Goal: Check status: Check status

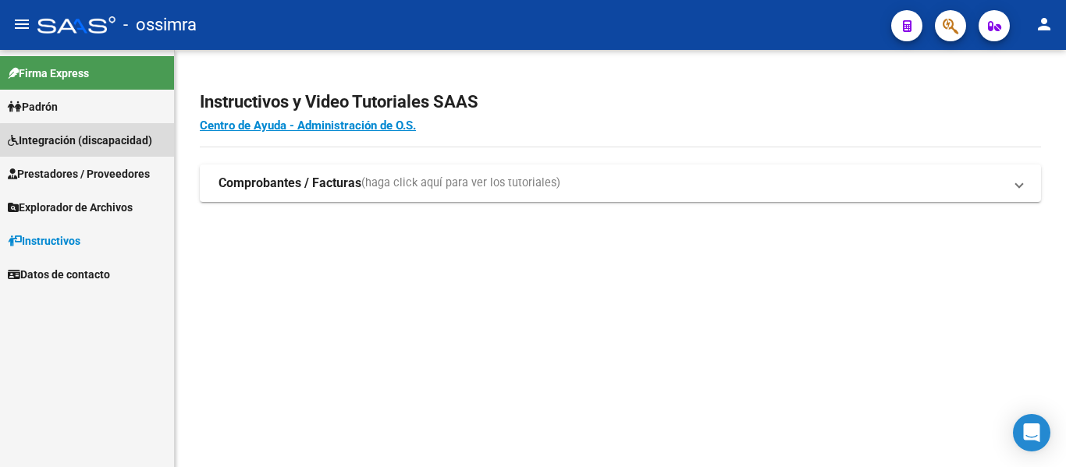
click at [94, 147] on span "Integración (discapacidad)" at bounding box center [80, 140] width 144 height 17
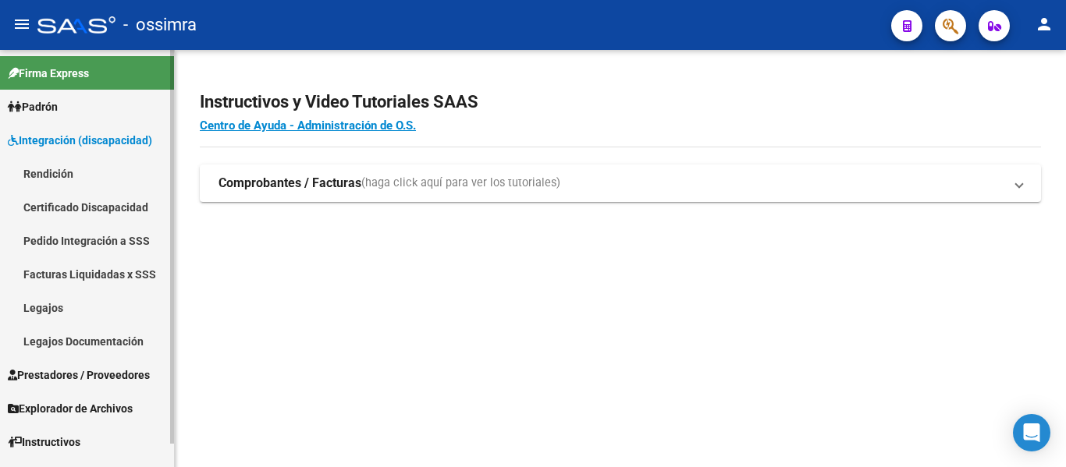
click at [58, 307] on link "Legajos" at bounding box center [87, 308] width 174 height 34
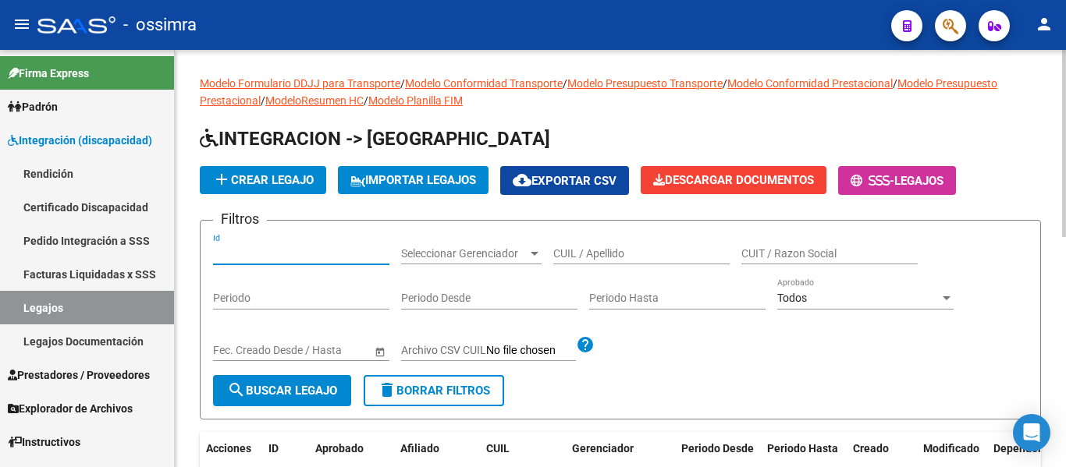
click at [241, 251] on input "Id" at bounding box center [301, 253] width 176 height 13
type input "31"
click at [298, 389] on span "search Buscar Legajo" at bounding box center [282, 391] width 110 height 14
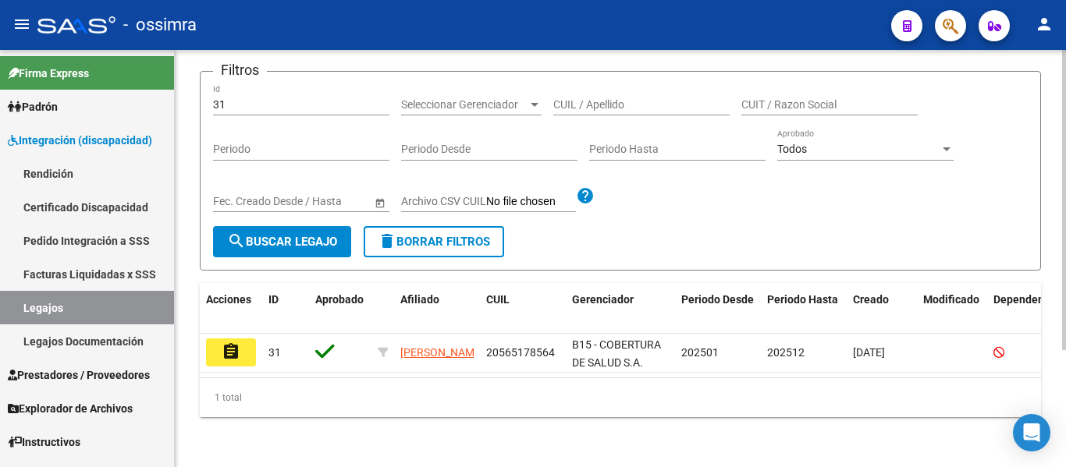
scroll to position [156, 0]
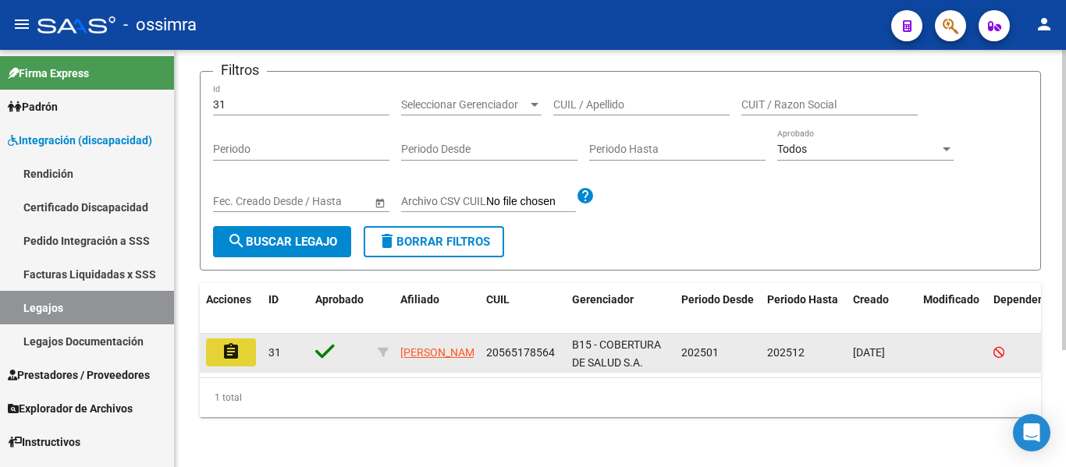
click at [244, 339] on button "assignment" at bounding box center [231, 353] width 50 height 28
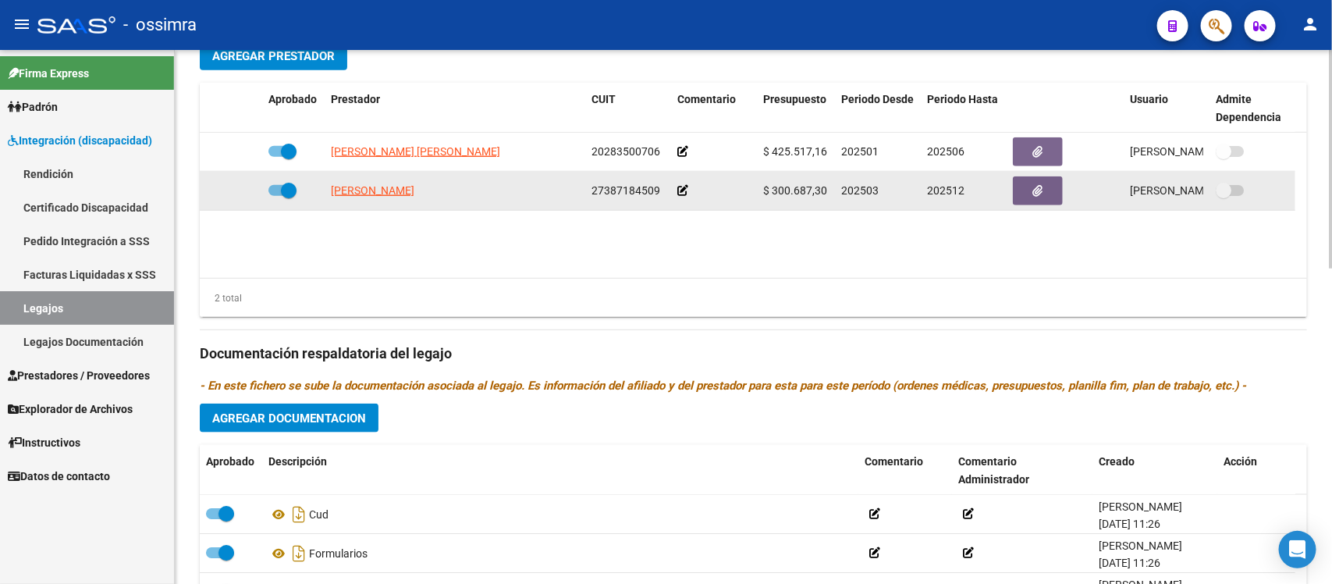
scroll to position [585, 0]
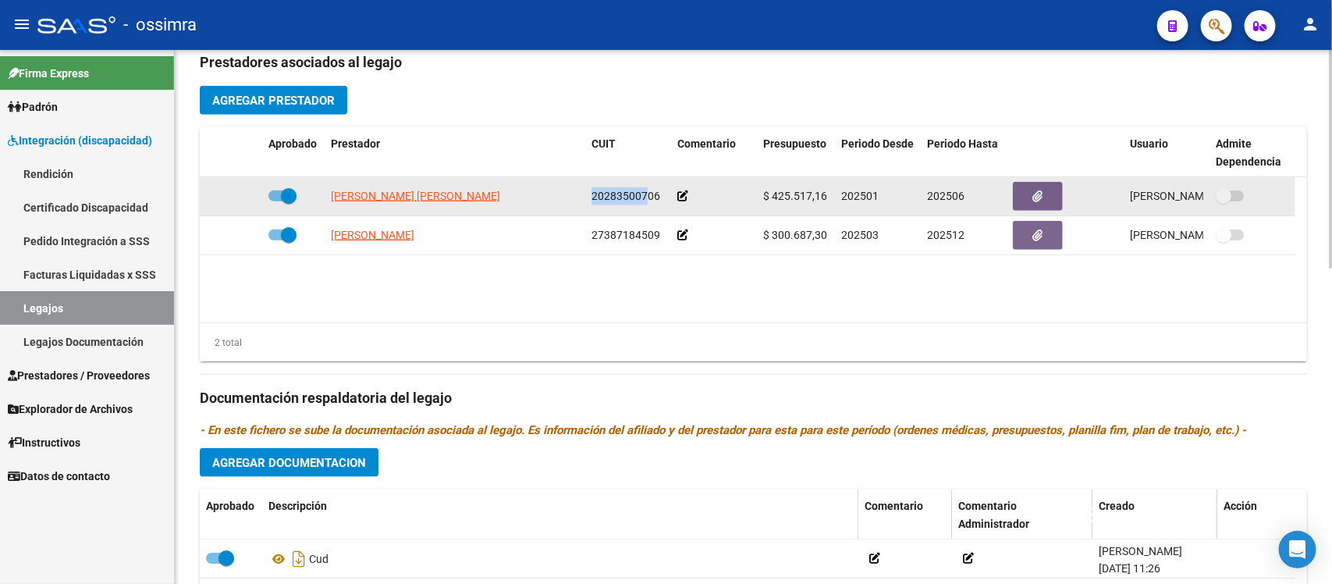
drag, startPoint x: 590, startPoint y: 191, endPoint x: 644, endPoint y: 197, distance: 54.2
click at [644, 197] on datatable-body-cell "20283500706" at bounding box center [628, 196] width 86 height 38
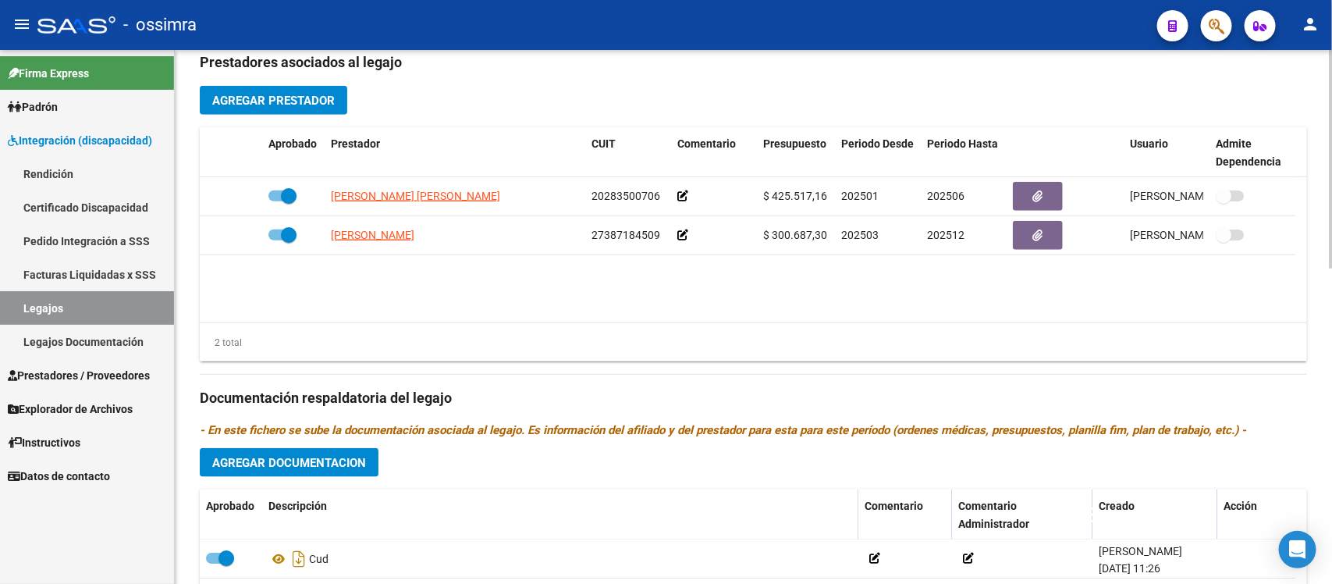
click at [564, 287] on datatable-body "[PERSON_NAME] [PERSON_NAME] 20283500706 $ 425.517,16 202501 202506 [PERSON_NAME…" at bounding box center [753, 249] width 1107 height 145
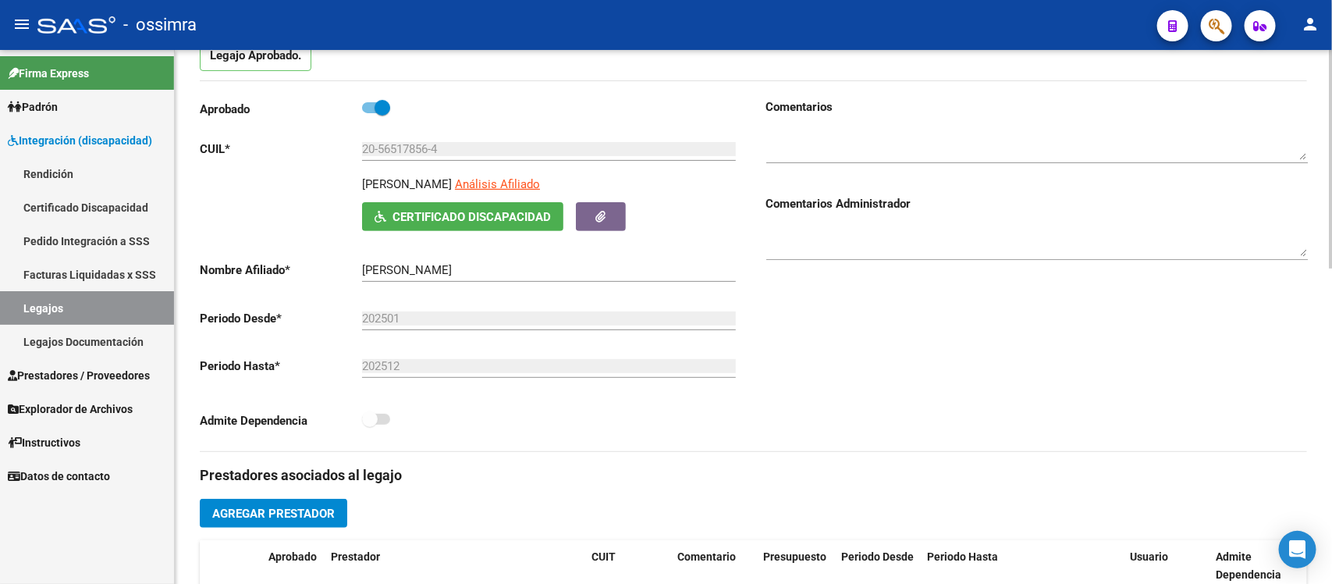
scroll to position [0, 0]
